Goal: Information Seeking & Learning: Learn about a topic

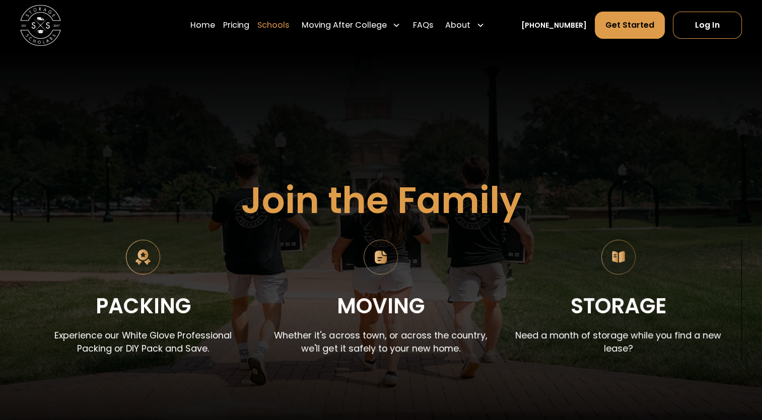
click at [289, 24] on link "Schools" at bounding box center [273, 25] width 32 height 28
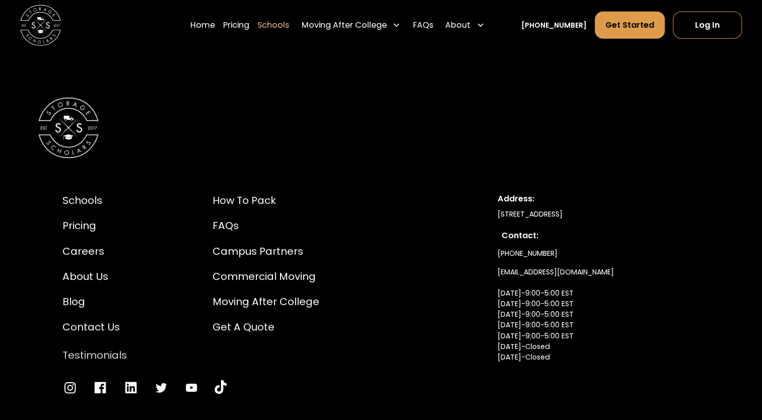
scroll to position [6769, 0]
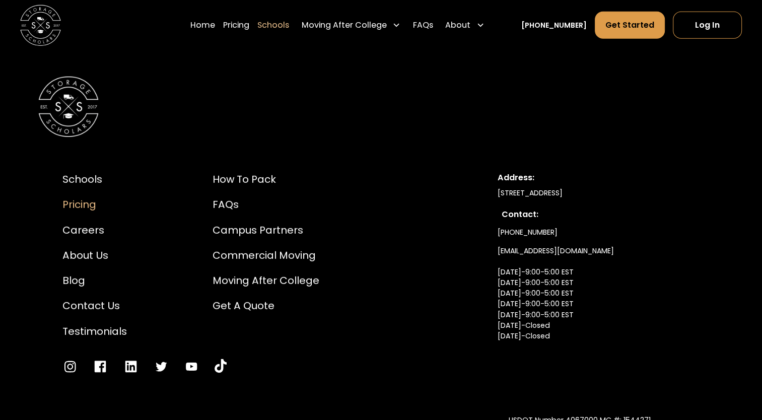
click at [78, 199] on div "Pricing" at bounding box center [94, 204] width 64 height 15
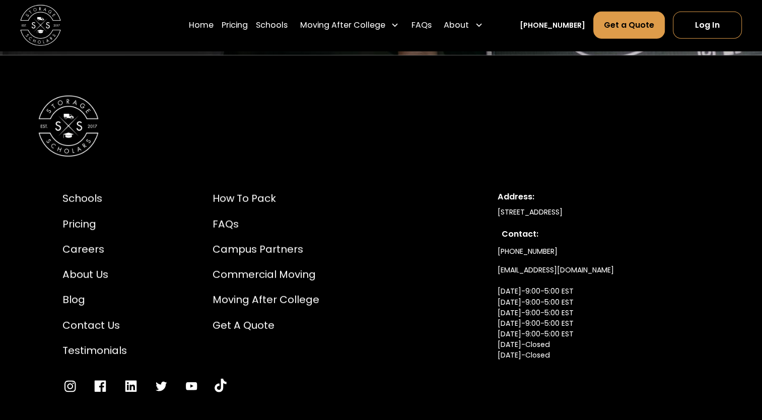
scroll to position [2619, 0]
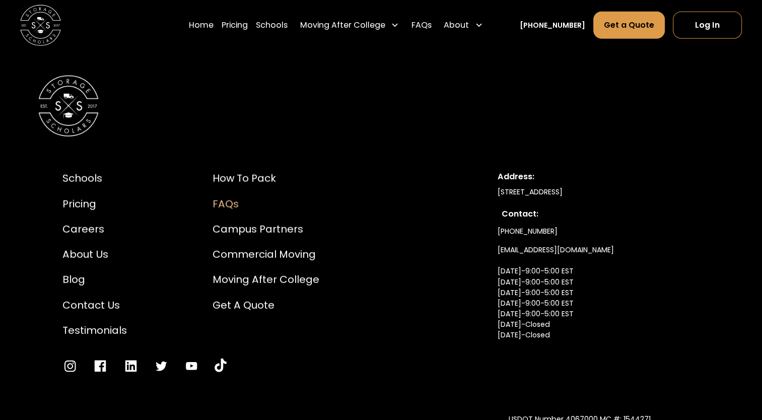
click at [226, 196] on div "FAQs" at bounding box center [266, 203] width 107 height 15
